Goal: Find specific page/section: Find specific page/section

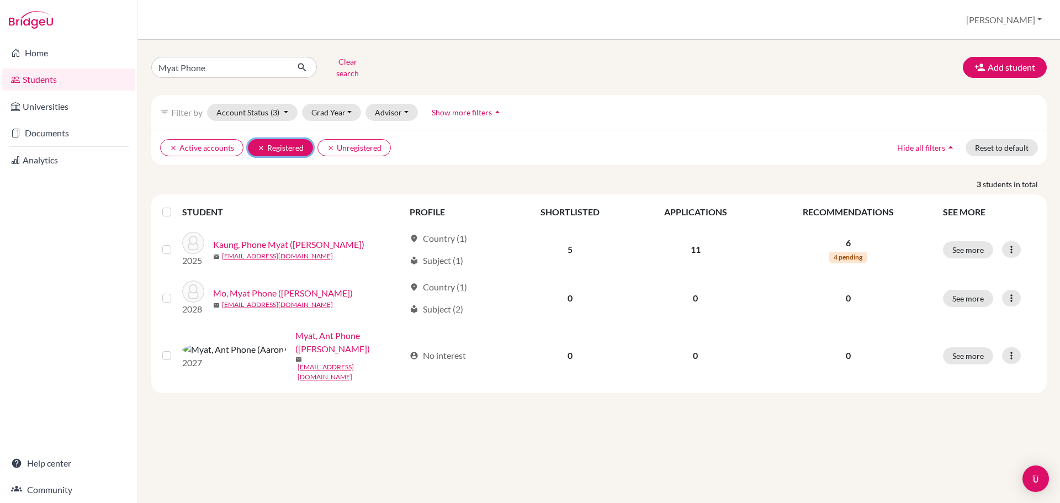
click at [256, 145] on button "clear Registered" at bounding box center [280, 147] width 65 height 17
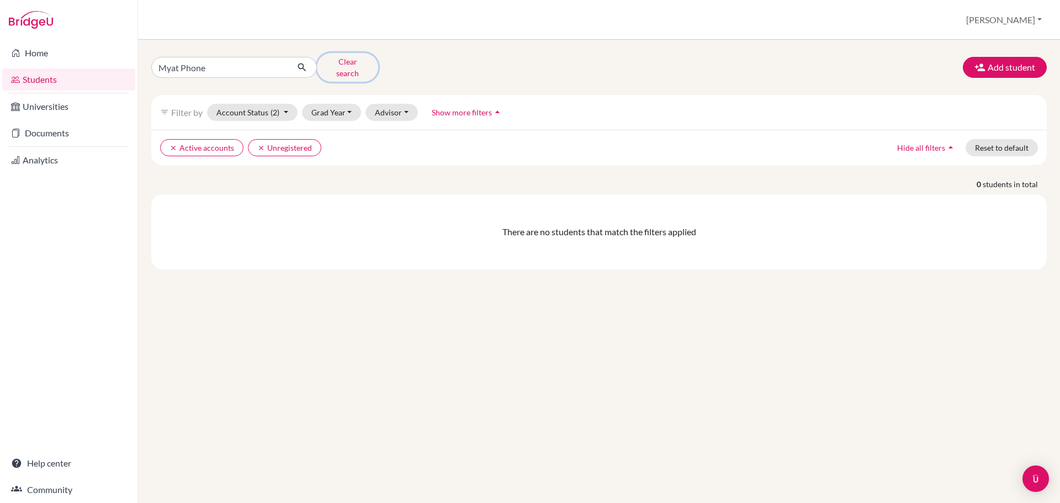
click at [342, 65] on button "Clear search" at bounding box center [347, 67] width 61 height 29
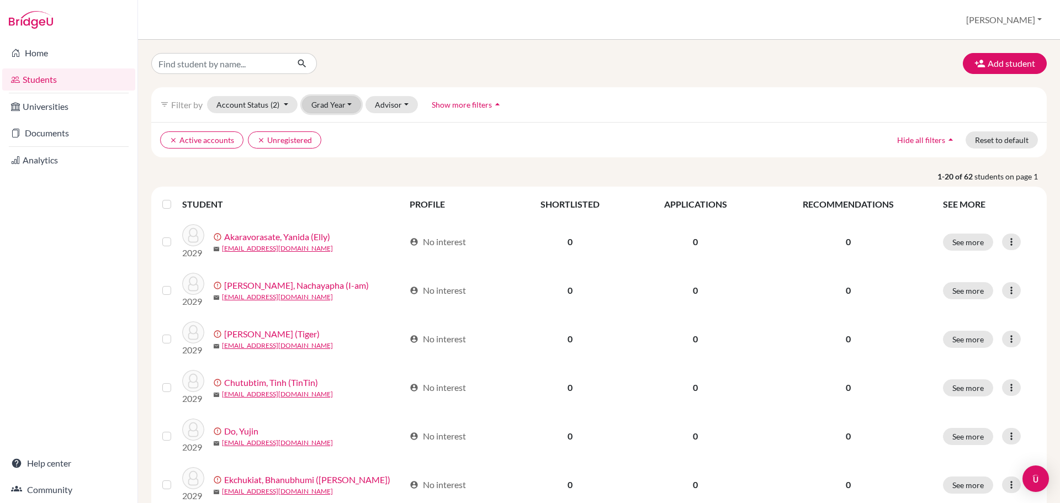
click at [337, 100] on button "Grad Year" at bounding box center [332, 104] width 60 height 17
click at [337, 149] on div "2029" at bounding box center [335, 145] width 39 height 13
click at [270, 110] on button "Account Status (2)" at bounding box center [252, 104] width 91 height 17
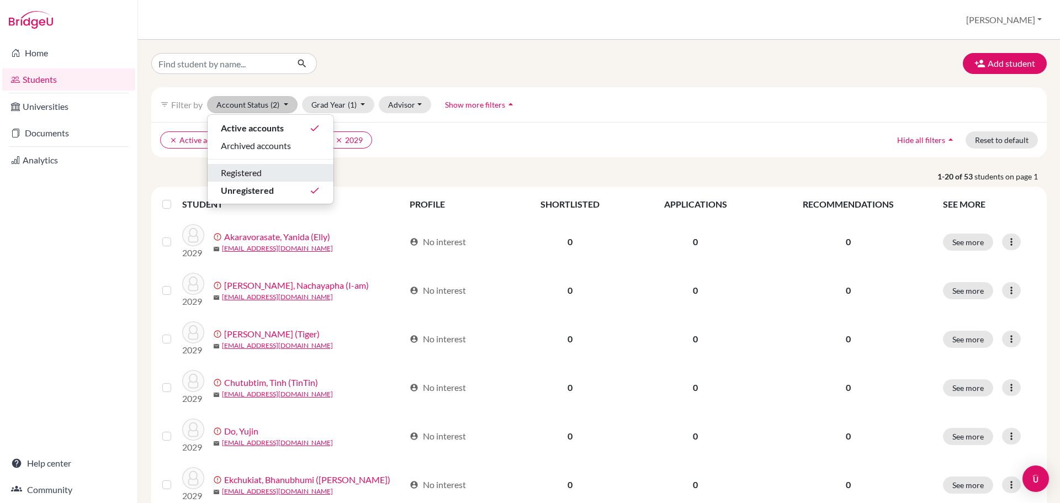
click at [280, 176] on div "Registered" at bounding box center [270, 172] width 99 height 13
